Goal: Find specific page/section: Find specific page/section

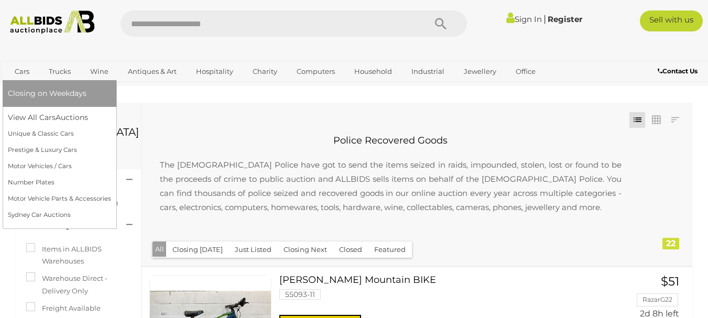
click at [17, 69] on link "Cars" at bounding box center [22, 71] width 28 height 17
click at [28, 70] on link "Cars" at bounding box center [22, 71] width 28 height 17
click at [29, 113] on link "View All Cars Auctions" at bounding box center [59, 118] width 103 height 16
